Goal: Obtain resource: Download file/media

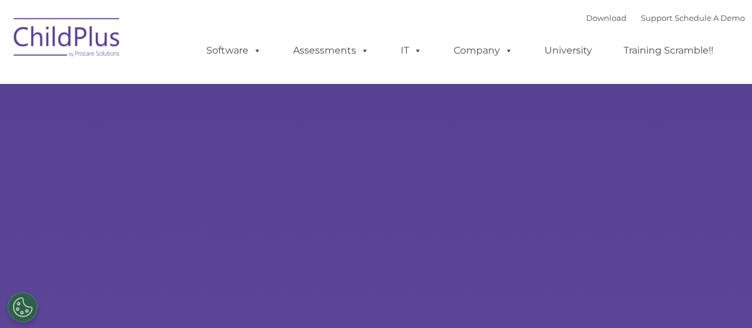
select select "MEDIUM"
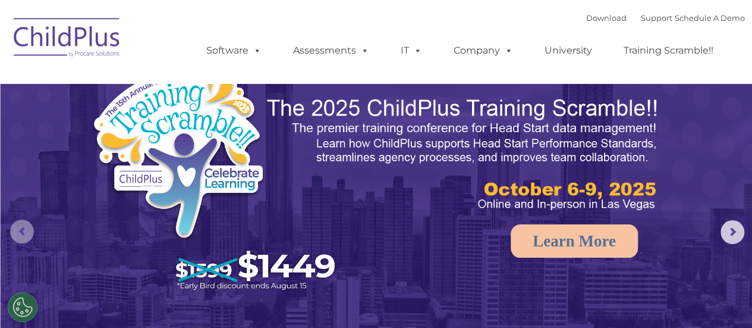
click at [21, 236] on rs-arrow at bounding box center [22, 231] width 24 height 24
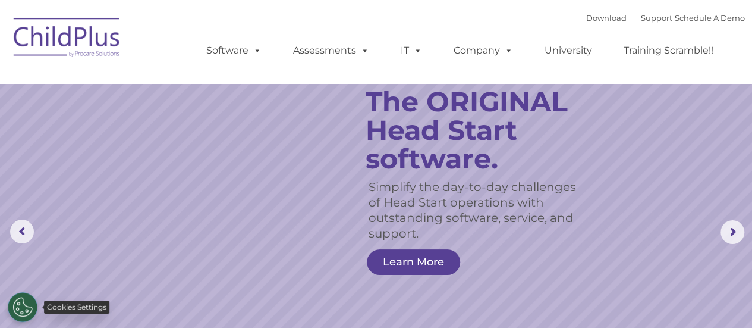
click at [24, 309] on button "Cookies Settings" at bounding box center [23, 307] width 30 height 30
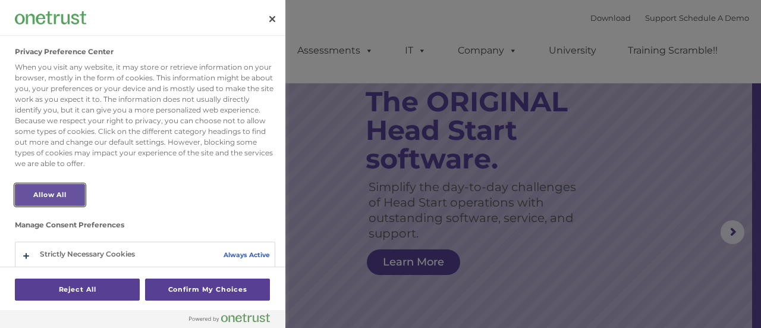
click at [68, 195] on button "Allow All" at bounding box center [50, 195] width 70 height 22
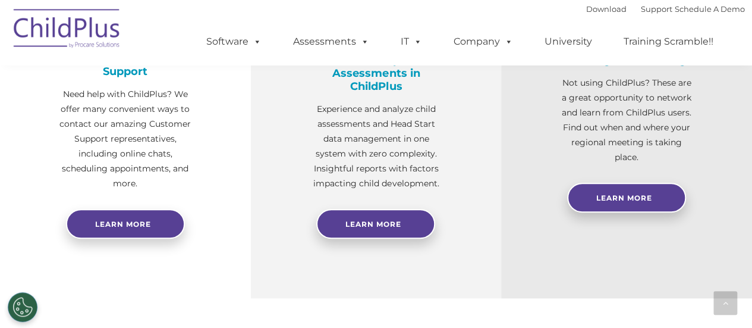
scroll to position [523, 0]
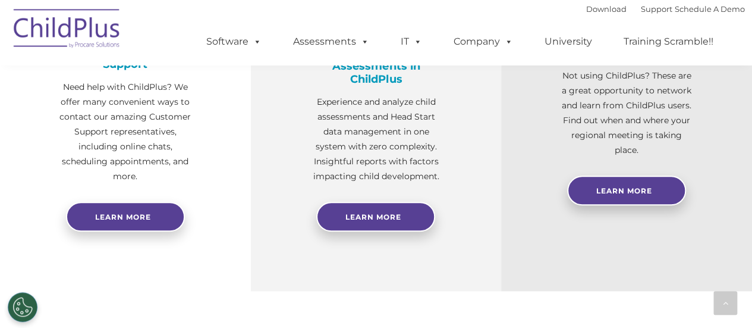
click at [76, 30] on img at bounding box center [67, 30] width 119 height 59
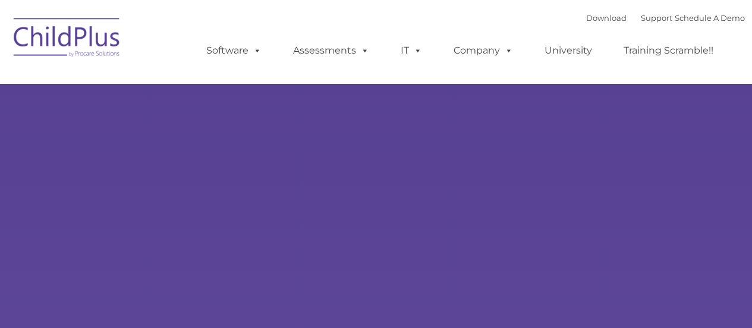
type input ""
select select "MEDIUM"
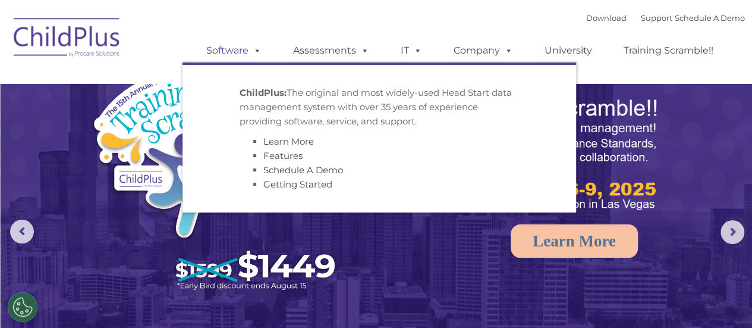
click at [254, 52] on span at bounding box center [255, 50] width 13 height 11
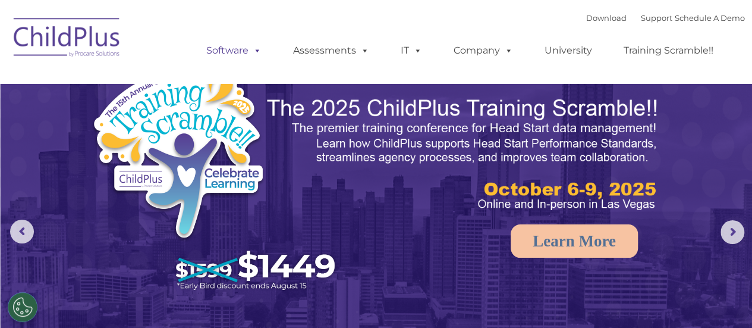
click at [254, 52] on span at bounding box center [255, 50] width 13 height 11
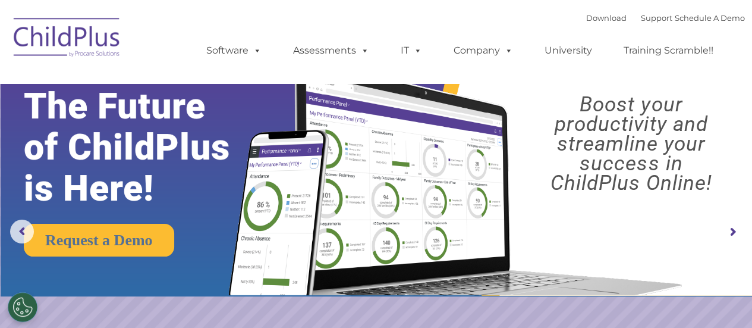
click at [736, 234] on rs-arrow at bounding box center [733, 232] width 24 height 24
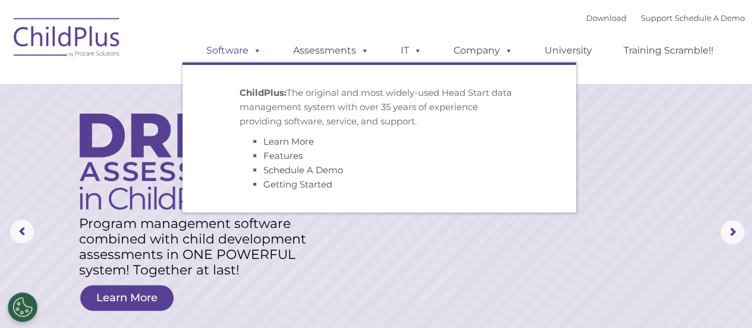
click at [245, 52] on link "Software" at bounding box center [233, 51] width 79 height 24
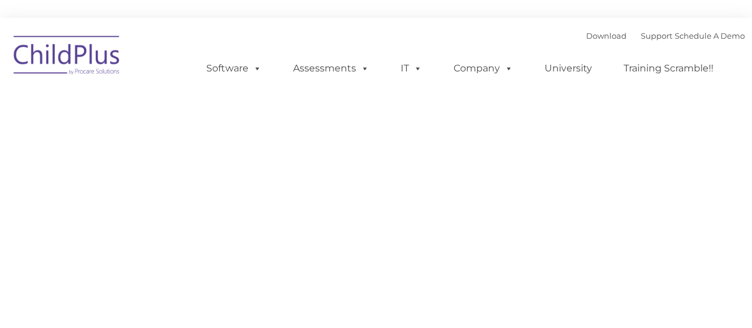
type input ""
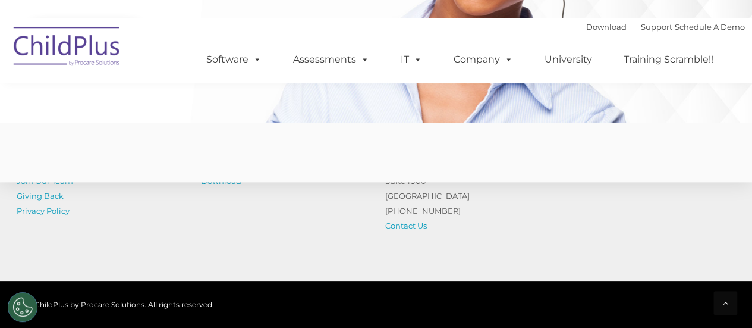
scroll to position [3038, 0]
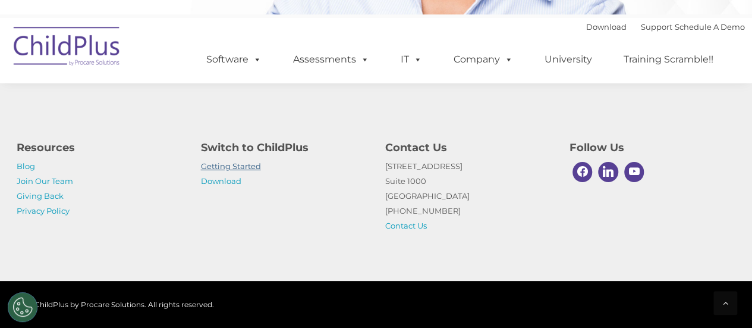
click at [220, 164] on link "Getting Started" at bounding box center [231, 166] width 60 height 10
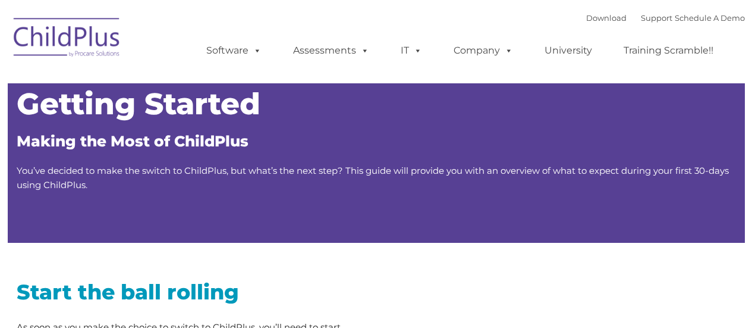
type input ""
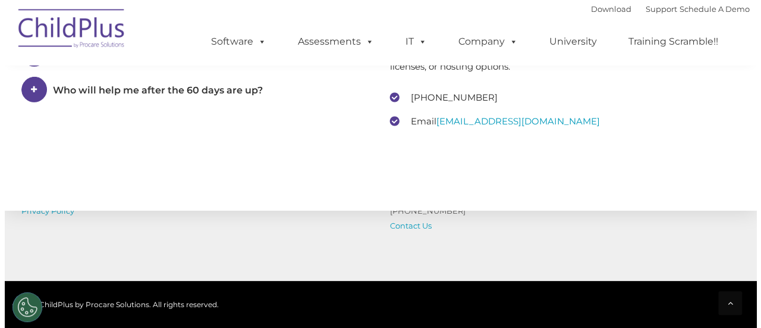
scroll to position [1826, 0]
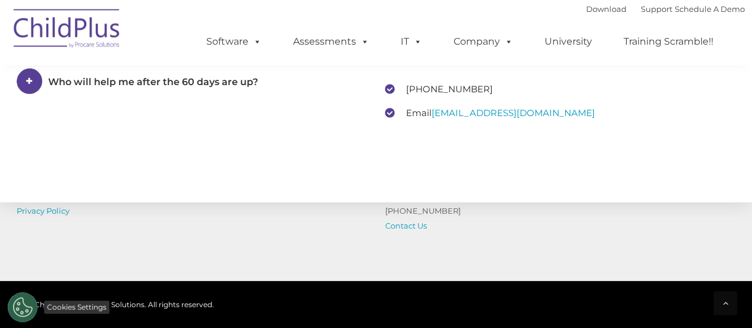
click at [24, 315] on button "Cookies Settings" at bounding box center [23, 307] width 30 height 30
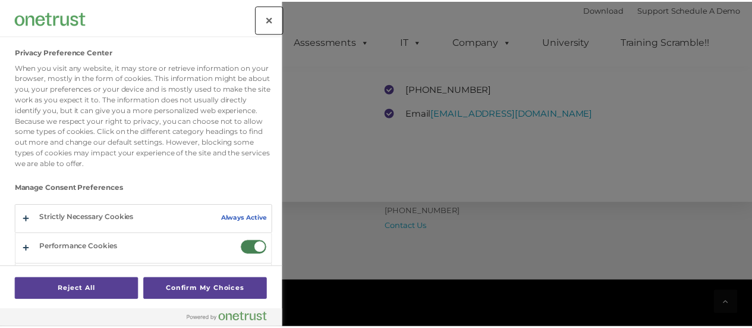
scroll to position [58, 0]
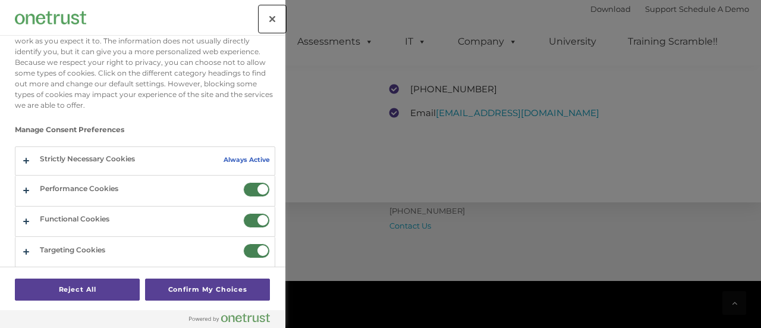
click at [272, 27] on button "Close" at bounding box center [272, 19] width 26 height 26
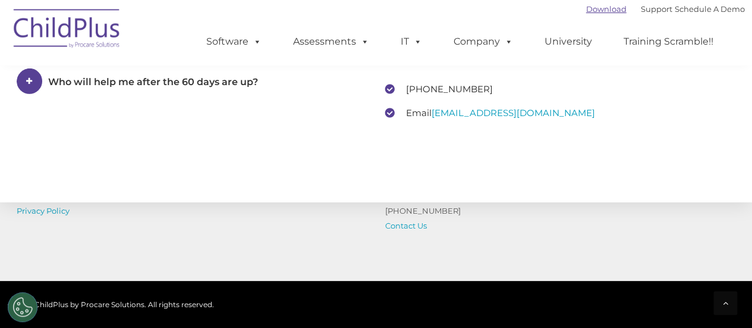
click at [592, 7] on link "Download" at bounding box center [606, 9] width 40 height 10
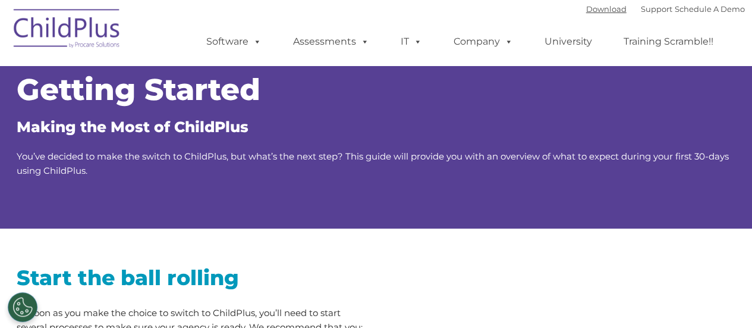
scroll to position [0, 0]
